Goal: Check status: Check status

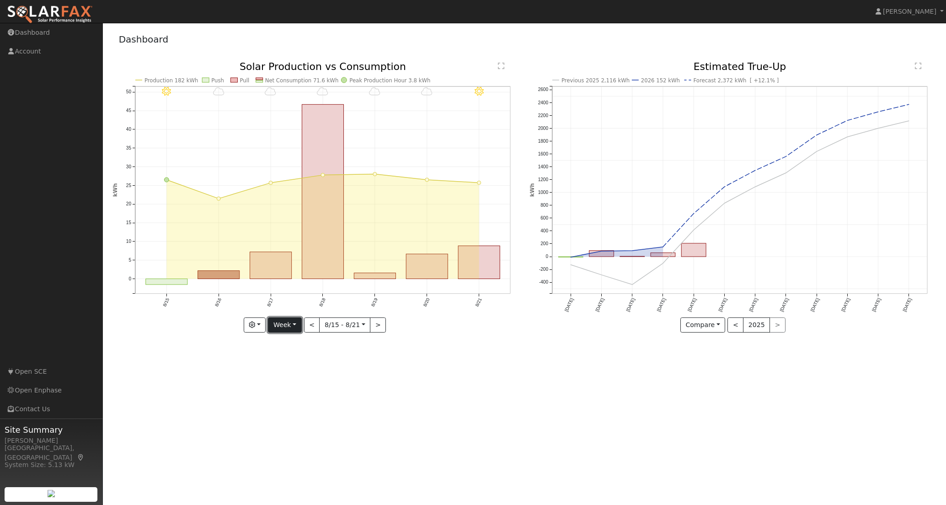
click at [295, 326] on button "Week" at bounding box center [284, 325] width 33 height 16
click at [325, 371] on link "Month" at bounding box center [300, 369] width 64 height 13
type input "2025-07-01"
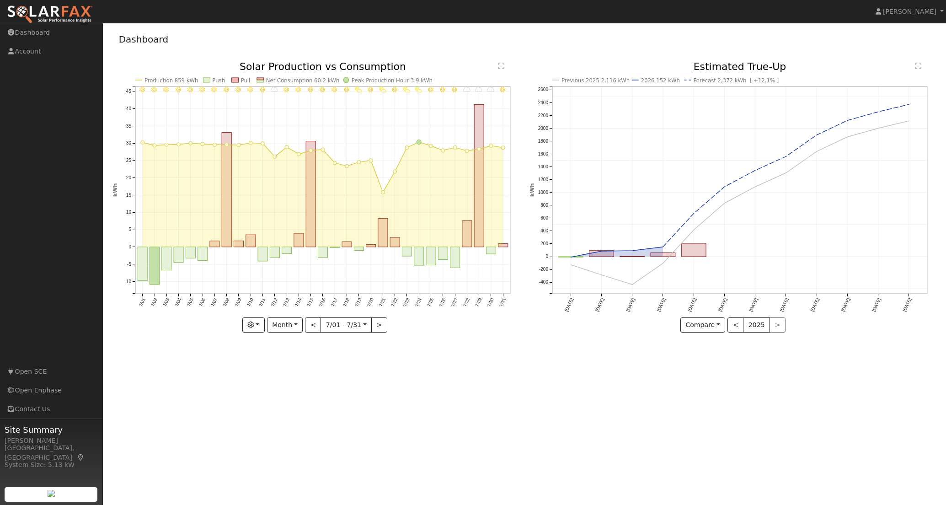
click at [478, 373] on div "User Profile First name Last name Email Email Notifications No Emails No Emails…" at bounding box center [524, 264] width 843 height 482
click at [413, 374] on div "User Profile First name Last name Email Email Notifications No Emails No Emails…" at bounding box center [524, 264] width 843 height 482
click at [446, 365] on div "User Profile First name Last name Email Email Notifications No Emails No Emails…" at bounding box center [524, 264] width 843 height 482
click at [488, 413] on div "User Profile First name Last name Email Email Notifications No Emails No Emails…" at bounding box center [524, 264] width 843 height 482
click at [549, 43] on div "Dashboard" at bounding box center [525, 41] width 825 height 28
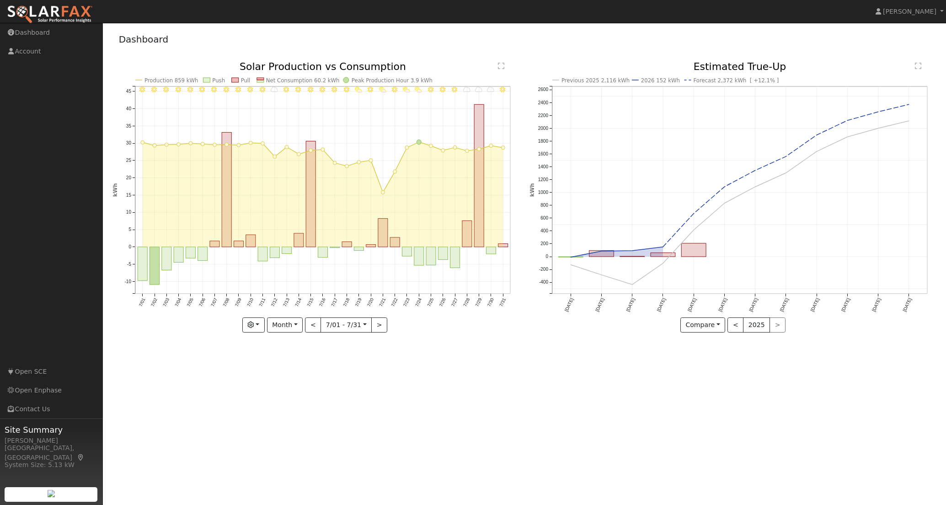
click at [329, 31] on div "Dashboard" at bounding box center [525, 41] width 825 height 28
click at [370, 363] on div "User Profile First name Last name Email Email Notifications No Emails No Emails…" at bounding box center [524, 264] width 843 height 482
click at [501, 385] on div "User Profile First name Last name Email Email Notifications No Emails No Emails…" at bounding box center [524, 264] width 843 height 482
